Goal: Use online tool/utility: Utilize a website feature to perform a specific function

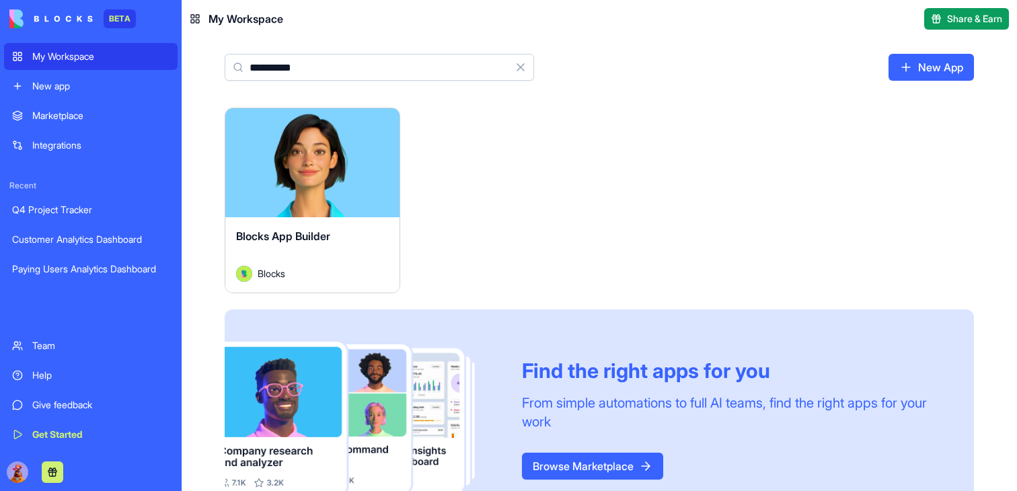
type input "**********"
click at [309, 163] on button "Launch" at bounding box center [312, 162] width 101 height 27
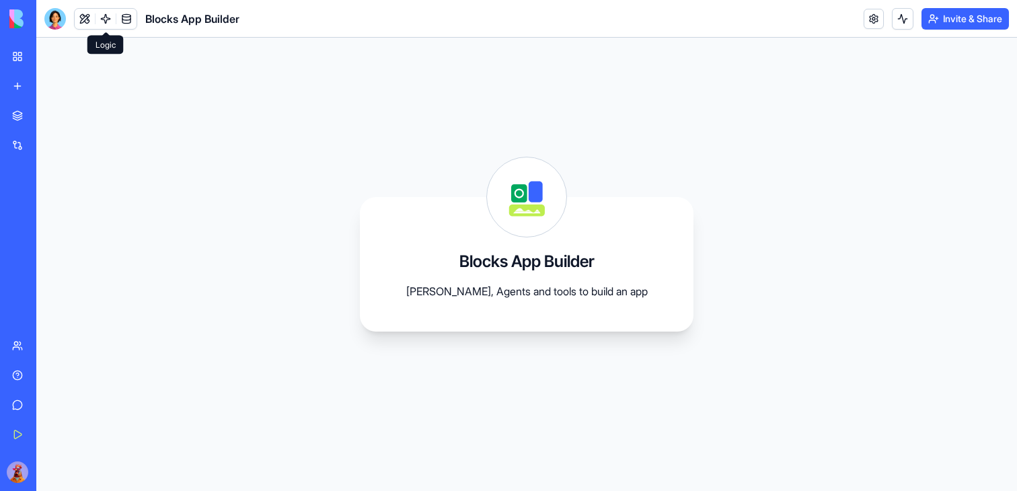
click at [104, 11] on link at bounding box center [106, 19] width 20 height 20
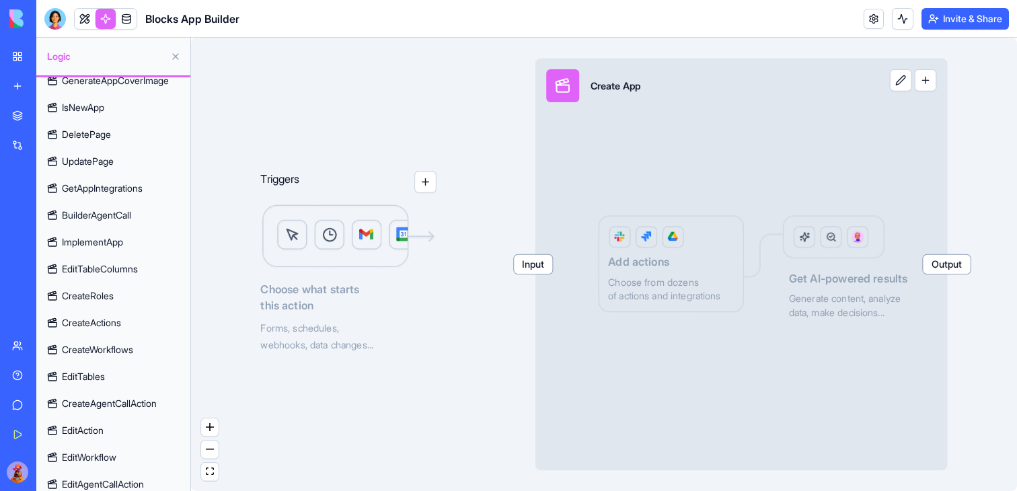
scroll to position [830, 0]
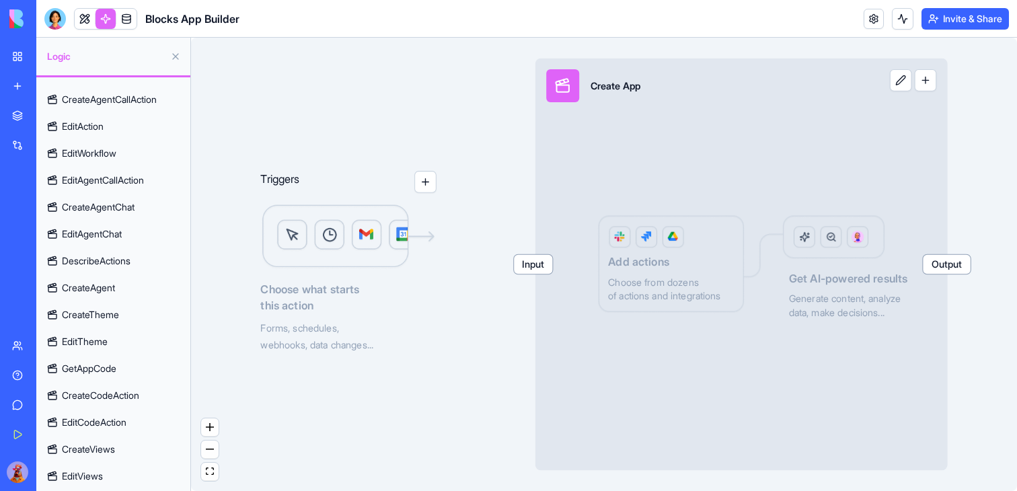
click at [136, 315] on link "CreateTheme" at bounding box center [113, 315] width 146 height 22
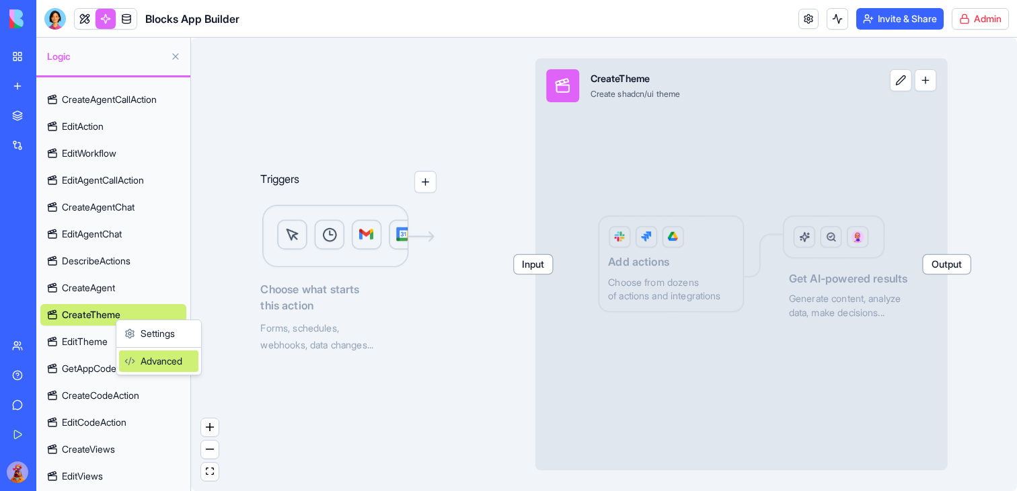
click at [145, 361] on div "Advanced" at bounding box center [158, 361] width 79 height 22
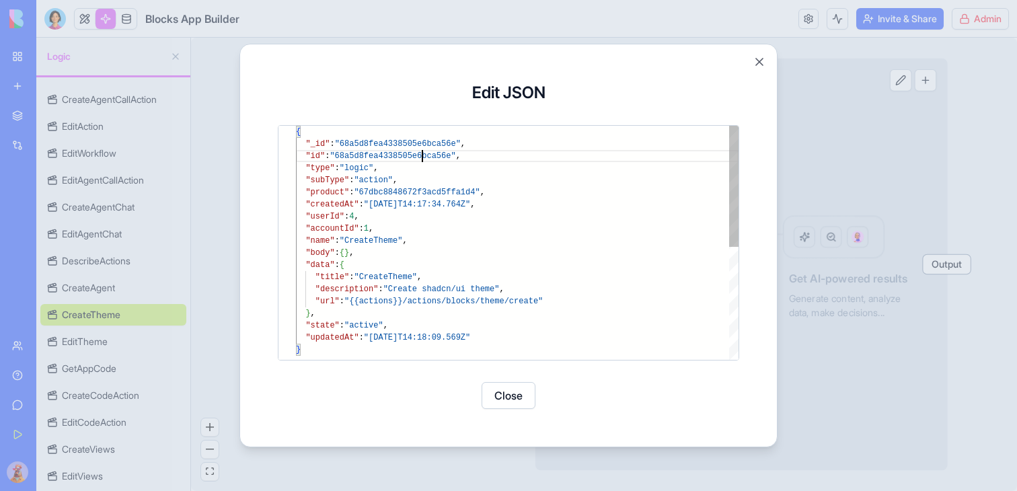
click at [422, 150] on div "{ "_id" : "68a5d8fea4338505e6bca56e" , "id" : "68a5d8fea4338505e6bca56e" , "typ…" at bounding box center [517, 352] width 443 height 452
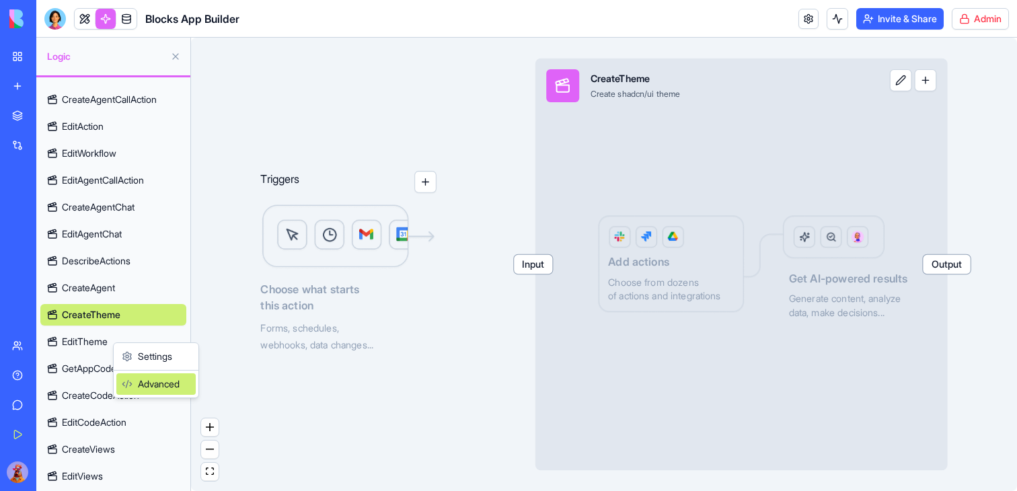
click at [135, 381] on div "Advanced" at bounding box center [155, 384] width 79 height 22
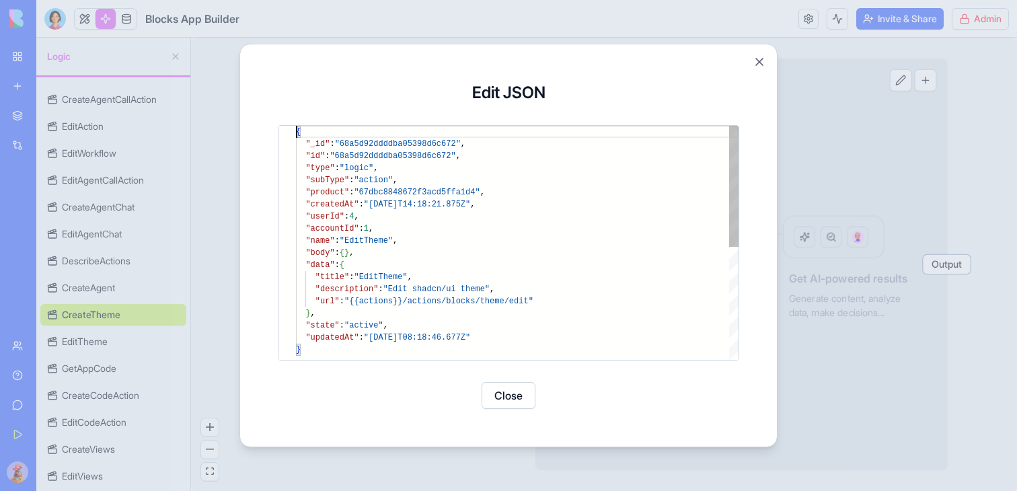
click at [400, 154] on div "{ "_id" : "68a5d92ddddba05398d6c672" , "id" : "68a5d92ddddba05398d6c672" , "typ…" at bounding box center [517, 352] width 443 height 452
